Goal: Information Seeking & Learning: Learn about a topic

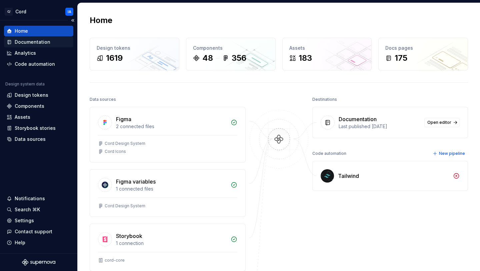
click at [37, 42] on div "Documentation" at bounding box center [33, 42] width 36 height 7
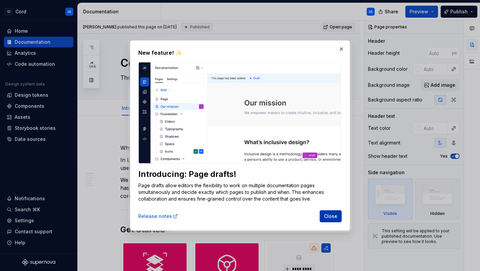
click at [333, 215] on span "Close" at bounding box center [330, 216] width 13 height 7
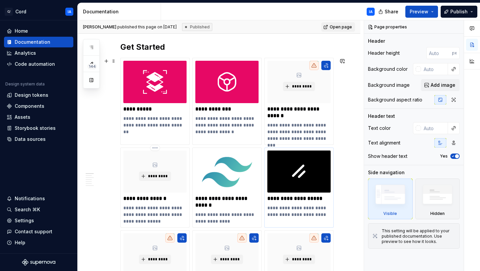
scroll to position [192, 0]
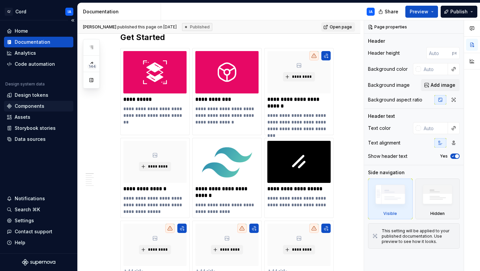
click at [38, 105] on div "Components" at bounding box center [30, 106] width 30 height 7
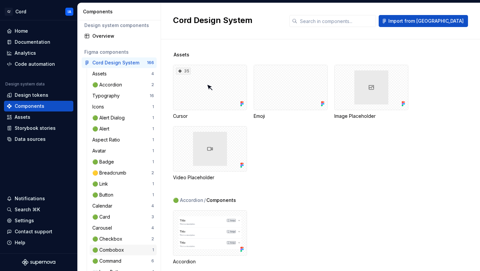
scroll to position [10, 0]
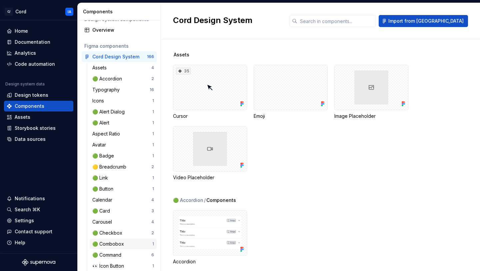
click at [118, 244] on div "🟢 Combobox" at bounding box center [109, 243] width 34 height 7
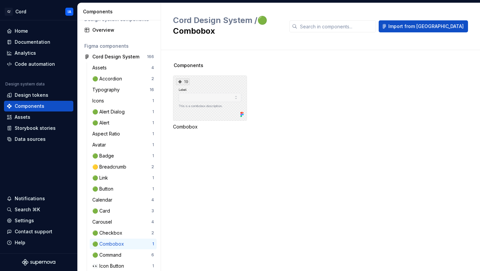
click at [207, 83] on div "19" at bounding box center [210, 97] width 74 height 45
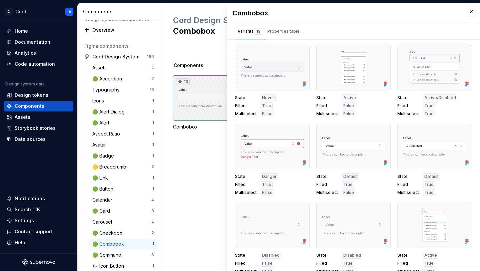
click at [206, 85] on div "19" at bounding box center [210, 97] width 74 height 45
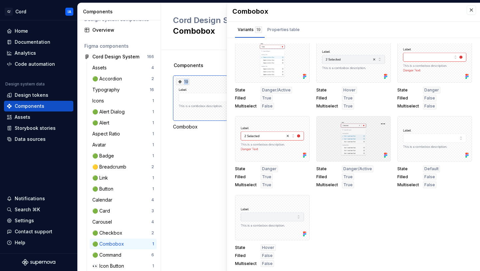
scroll to position [3, 0]
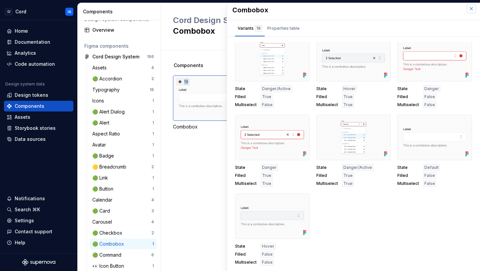
click at [467, 6] on button "button" at bounding box center [471, 8] width 9 height 9
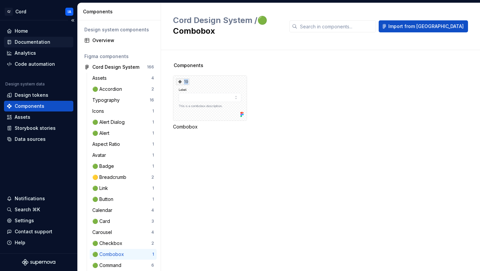
click at [32, 40] on div "Documentation" at bounding box center [33, 42] width 36 height 7
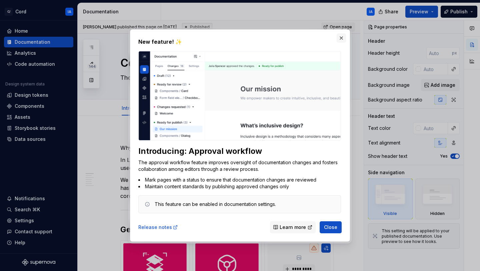
click at [342, 38] on button "button" at bounding box center [341, 37] width 9 height 9
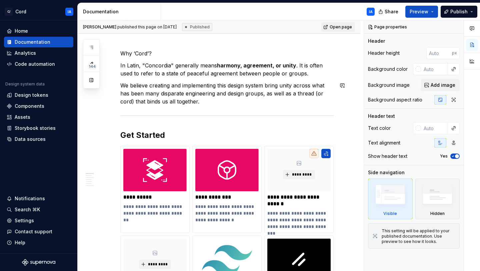
scroll to position [45, 0]
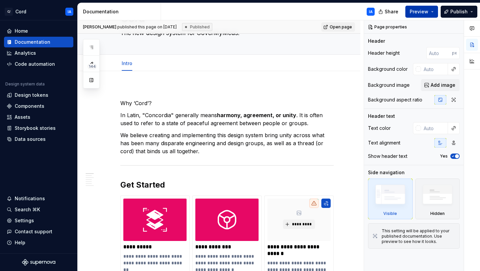
click at [413, 10] on span "Preview" at bounding box center [419, 11] width 19 height 7
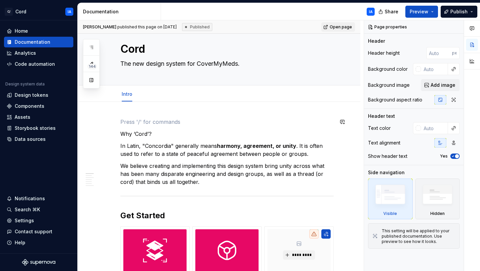
scroll to position [0, 0]
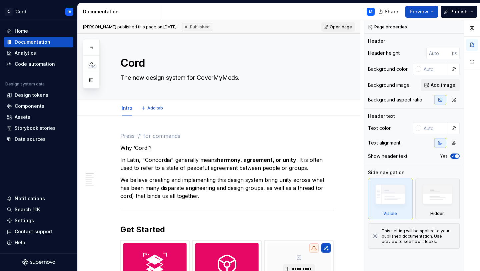
type textarea "*"
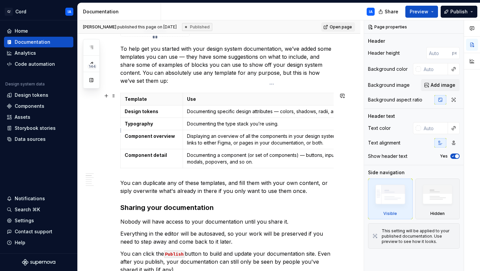
scroll to position [473, 0]
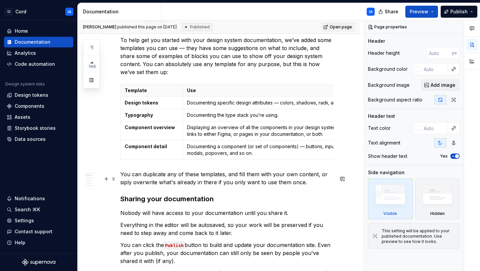
click at [125, 186] on p "You can duplicate any of these templates, and fill them with your own content, …" at bounding box center [226, 178] width 213 height 16
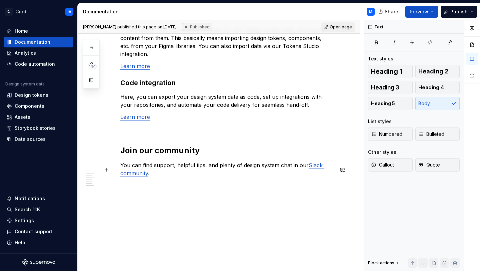
scroll to position [909, 0]
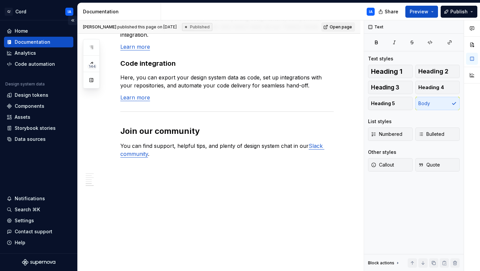
click at [74, 20] on button "Collapse sidebar" at bounding box center [72, 20] width 9 height 9
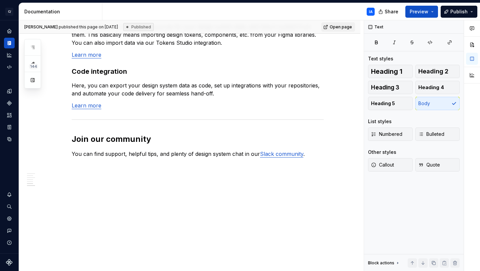
scroll to position [877, 0]
click at [13, 20] on button "Expand sidebar" at bounding box center [13, 20] width 9 height 9
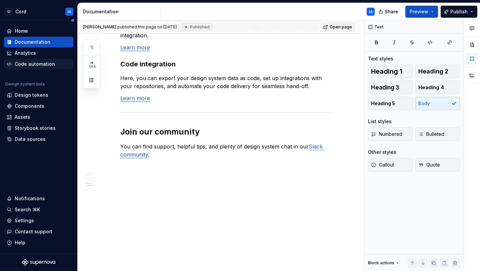
scroll to position [909, 0]
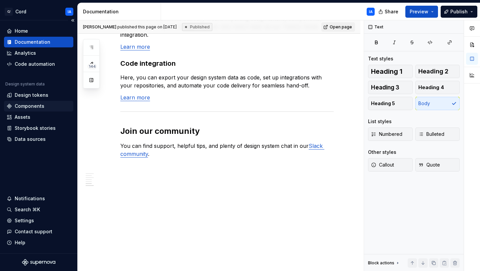
click at [31, 108] on div "Components" at bounding box center [30, 106] width 30 height 7
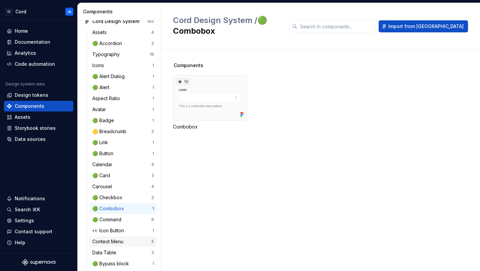
scroll to position [47, 0]
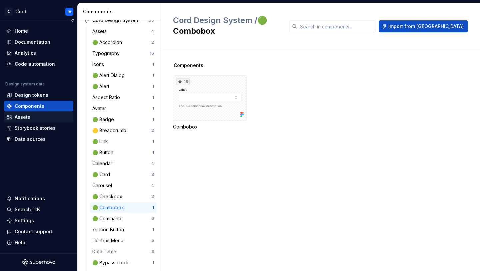
click at [23, 116] on div "Assets" at bounding box center [23, 117] width 16 height 7
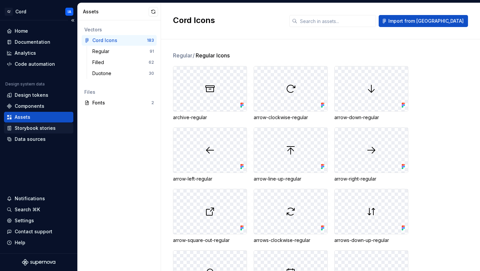
click at [39, 129] on div "Storybook stories" at bounding box center [35, 128] width 41 height 7
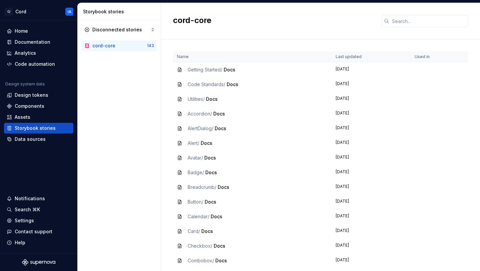
click at [200, 70] on span "Getting Started /" at bounding box center [205, 70] width 35 height 6
click at [232, 70] on span "Docs" at bounding box center [230, 70] width 12 height 6
click at [281, 69] on div "Getting Started / Docs" at bounding box center [252, 69] width 151 height 7
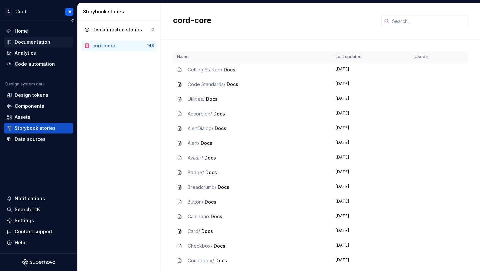
click at [29, 41] on div "Documentation" at bounding box center [33, 42] width 36 height 7
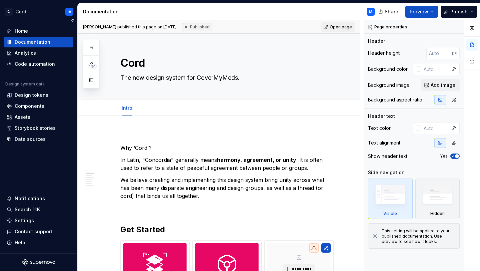
click at [29, 41] on div "Documentation" at bounding box center [33, 42] width 36 height 7
click at [328, 26] on link "Open page" at bounding box center [338, 26] width 34 height 9
type textarea "*"
click at [23, 31] on div "Home" at bounding box center [21, 31] width 13 height 7
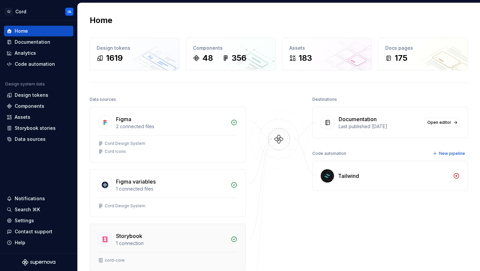
click at [148, 243] on div "1 connection" at bounding box center [171, 243] width 111 height 7
